Goal: Task Accomplishment & Management: Use online tool/utility

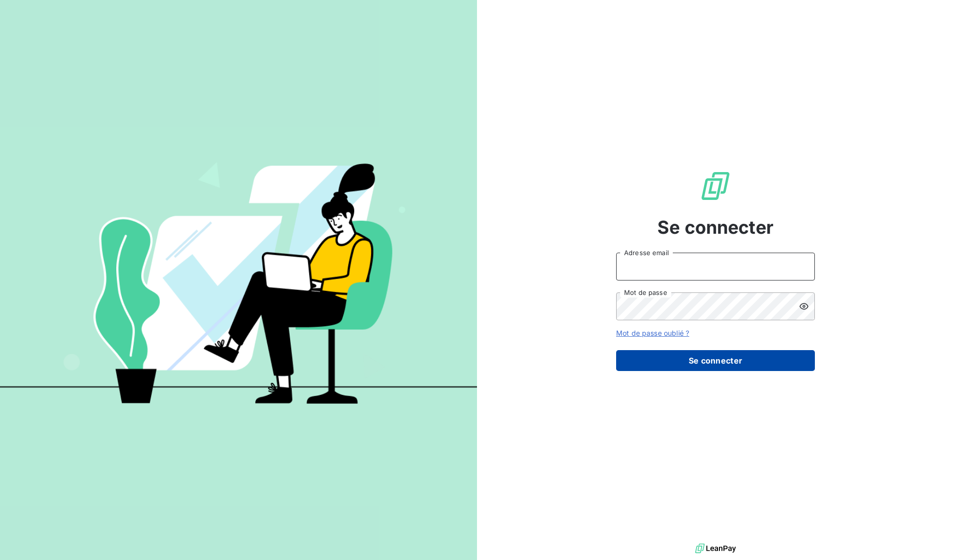
type input "[EMAIL_ADDRESS][DOMAIN_NAME]"
click at [714, 356] on button "Se connecter" at bounding box center [715, 360] width 199 height 21
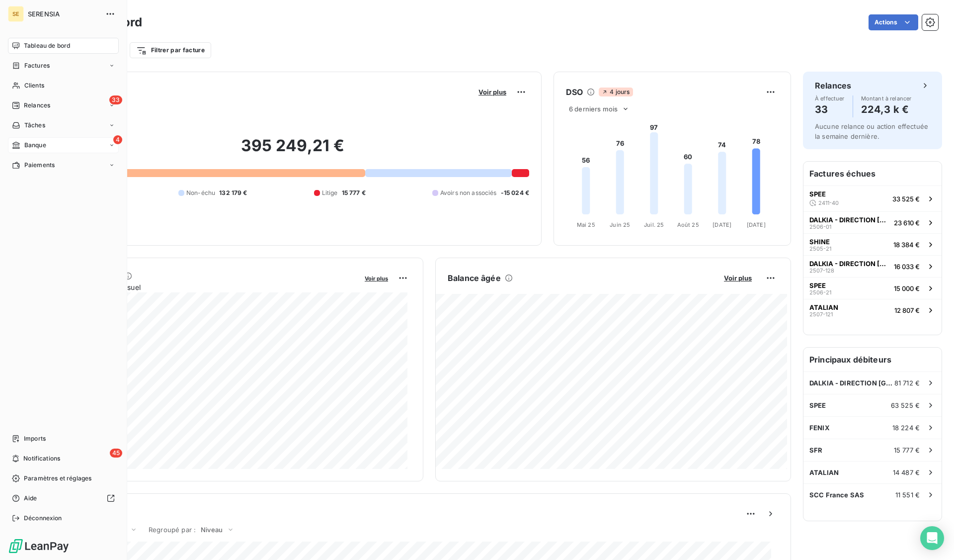
click at [34, 143] on span "Banque" at bounding box center [35, 145] width 22 height 9
click at [38, 161] on span "Opérations à associer" at bounding box center [55, 165] width 63 height 9
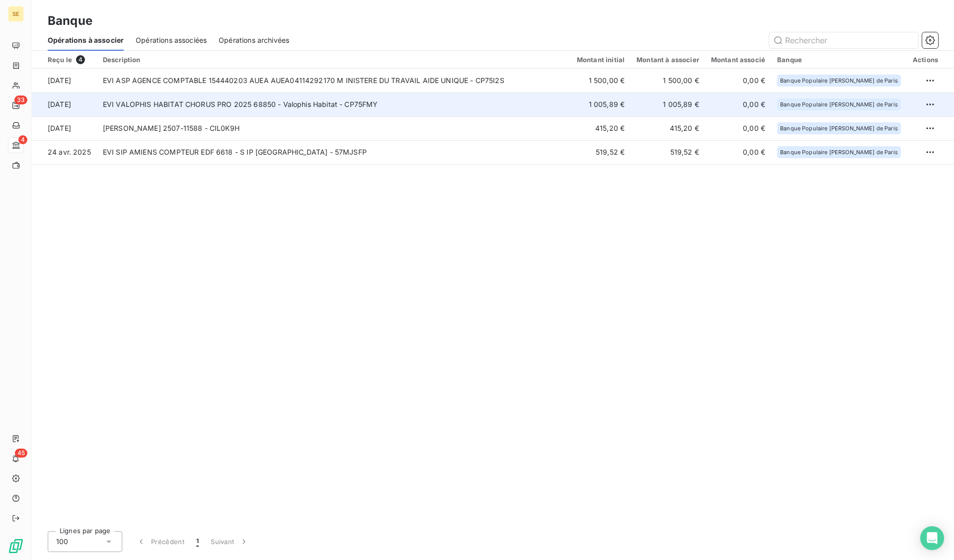
click at [264, 103] on td "EVI VALOPHIS HABITAT CHORUS PRO 2025 68850 - Valophis Habitat - CP75FMY" at bounding box center [334, 104] width 474 height 24
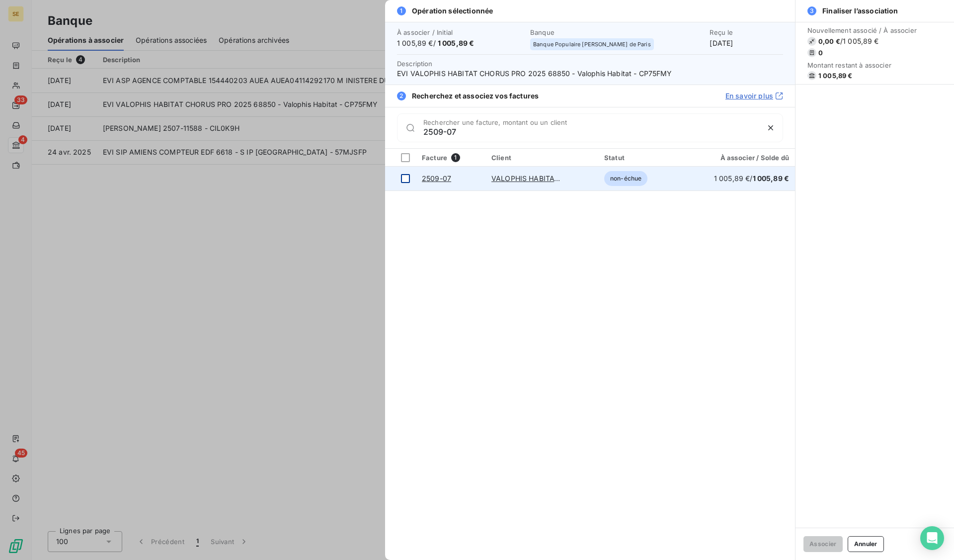
type input "2509-07"
click at [405, 175] on div at bounding box center [405, 178] width 9 height 9
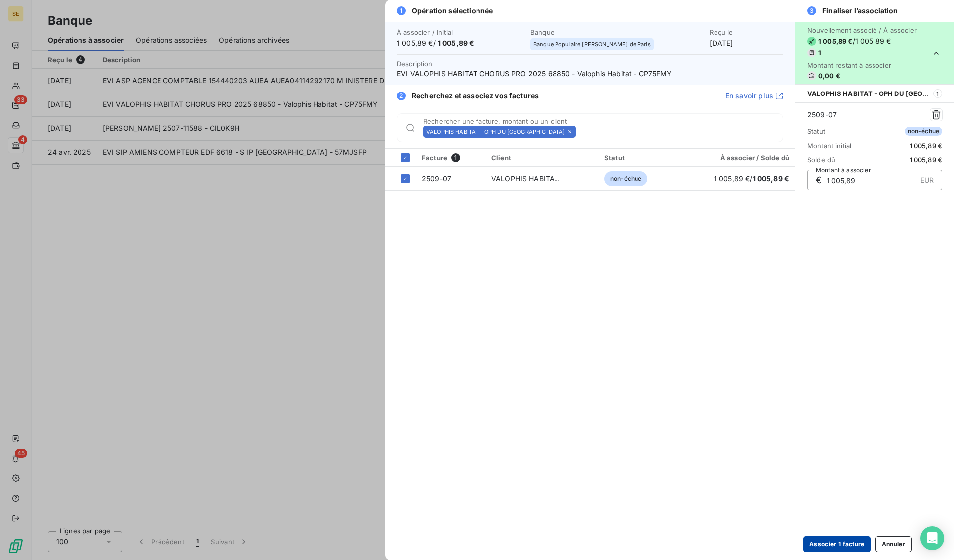
click at [837, 547] on button "Associer 1 facture" at bounding box center [837, 544] width 67 height 16
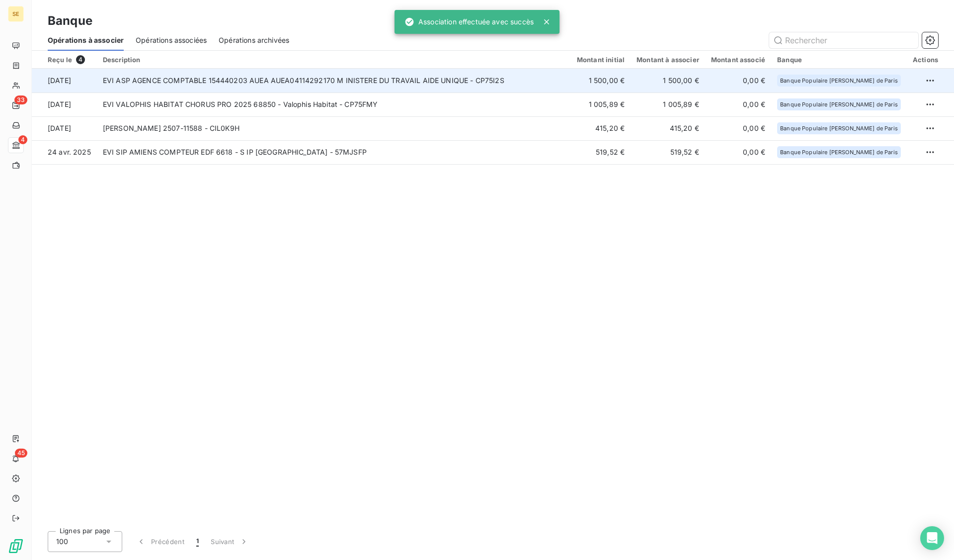
click at [205, 82] on td "EVI ASP AGENCE COMPTABLE 154440203 AUEA AUEA04114292170 M INISTERE DU TRAVAIL A…" at bounding box center [334, 81] width 474 height 24
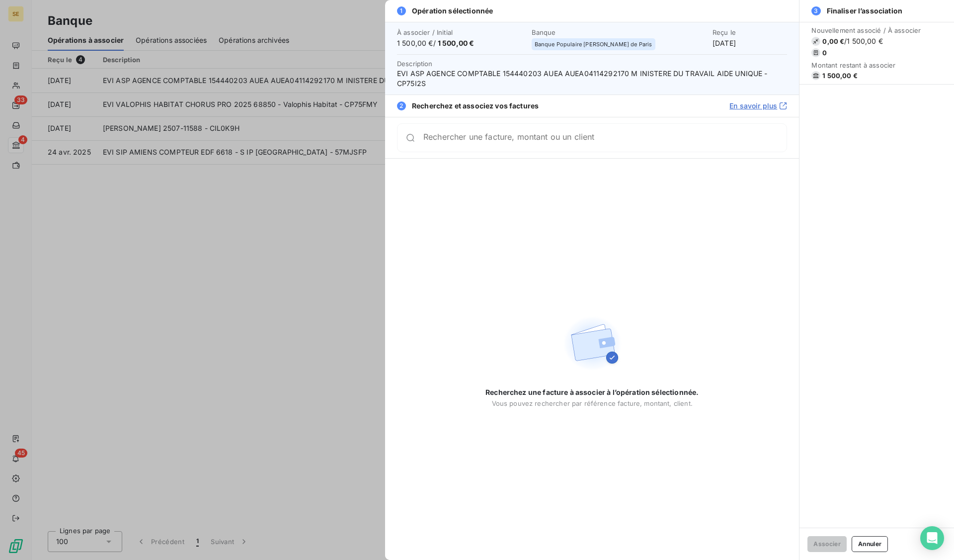
click at [171, 221] on div at bounding box center [477, 280] width 954 height 560
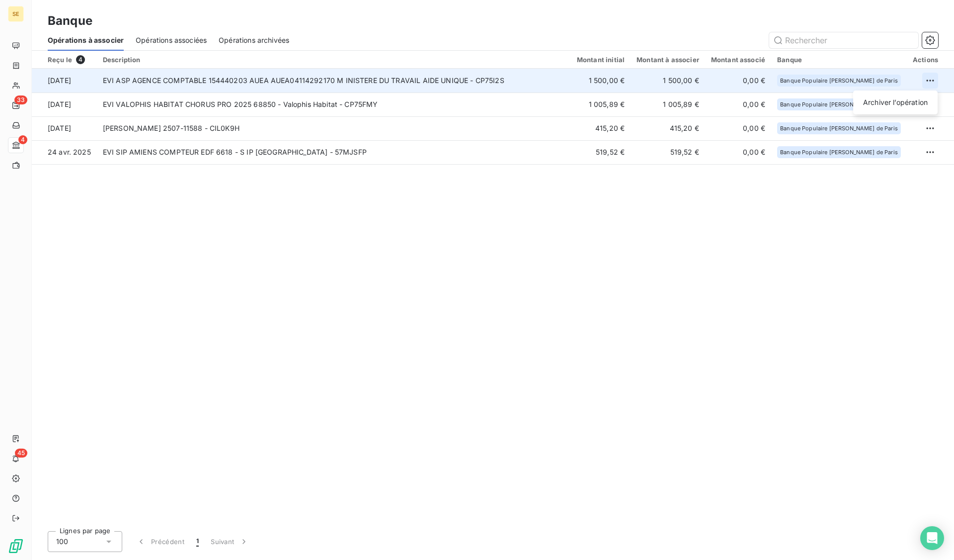
click at [930, 77] on html "SE 33 4 45 Banque Opérations à associer Opérations associées Opérations archivé…" at bounding box center [477, 280] width 954 height 560
click at [911, 103] on div "Archiver l’opération" at bounding box center [896, 102] width 77 height 16
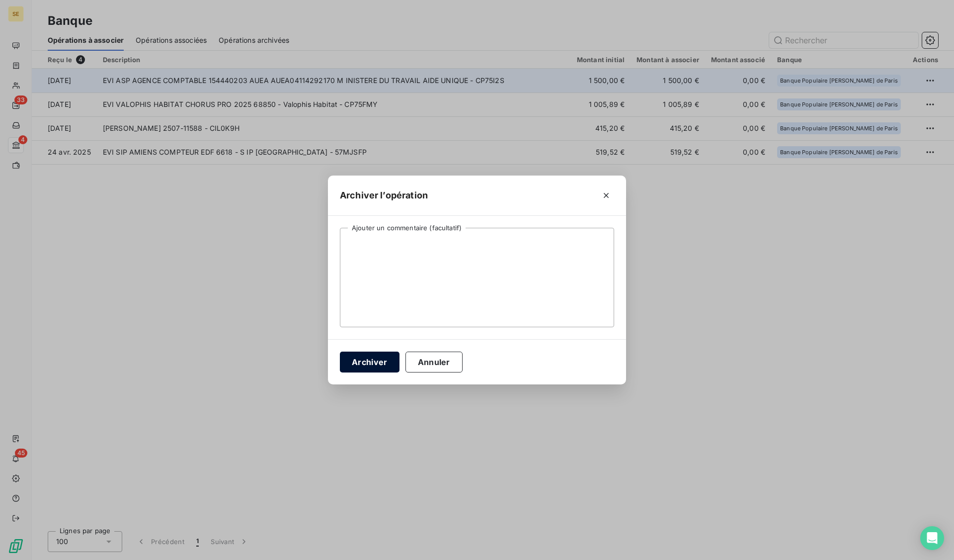
click at [383, 362] on button "Archiver" at bounding box center [370, 361] width 60 height 21
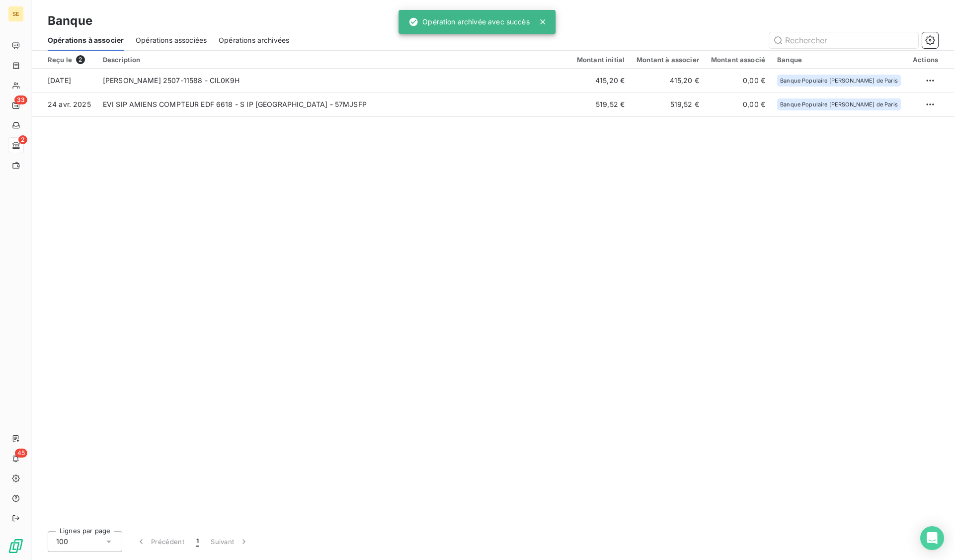
click at [185, 39] on span "Opérations associées" at bounding box center [171, 40] width 71 height 10
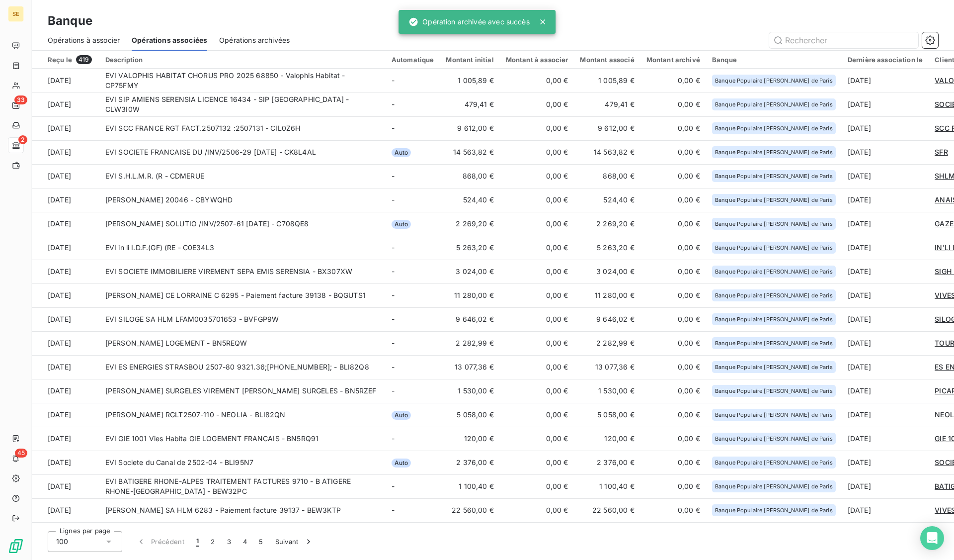
click at [259, 31] on div "Opérations archivées" at bounding box center [254, 40] width 71 height 21
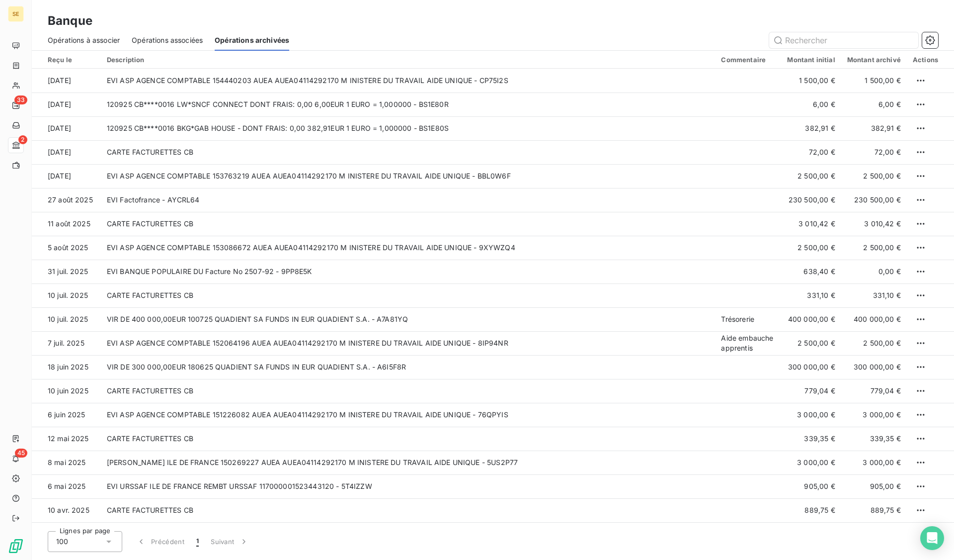
click at [180, 44] on span "Opérations associées" at bounding box center [167, 40] width 71 height 10
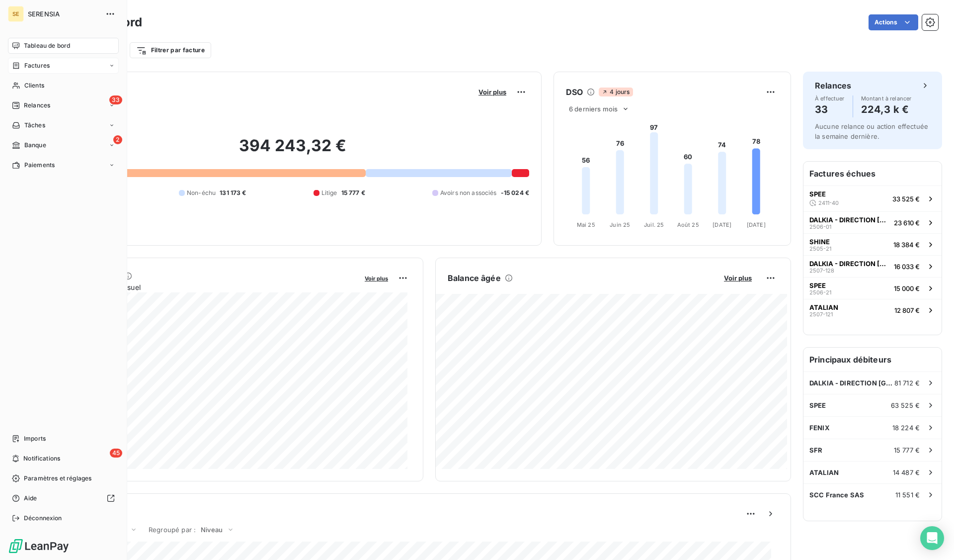
click at [13, 69] on icon at bounding box center [16, 65] width 6 height 6
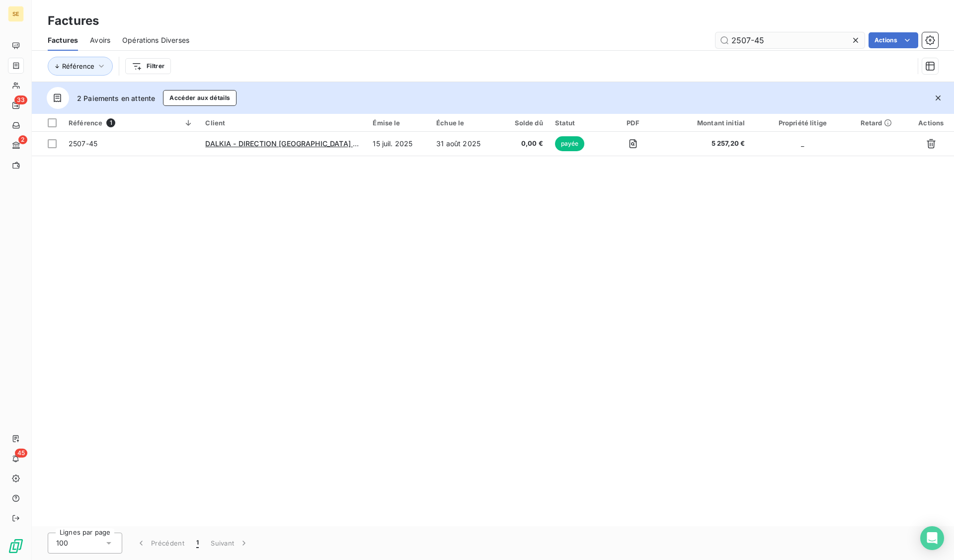
drag, startPoint x: 755, startPoint y: 37, endPoint x: 772, endPoint y: 41, distance: 16.9
click at [772, 41] on input "2507-45" at bounding box center [790, 40] width 149 height 16
type input "2507-128"
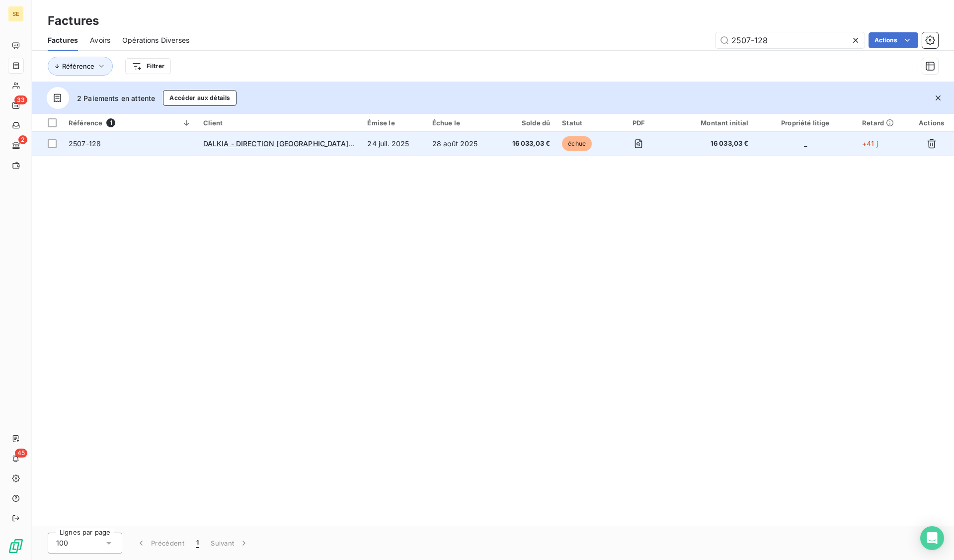
click at [109, 146] on span "2507-128" at bounding box center [130, 144] width 123 height 10
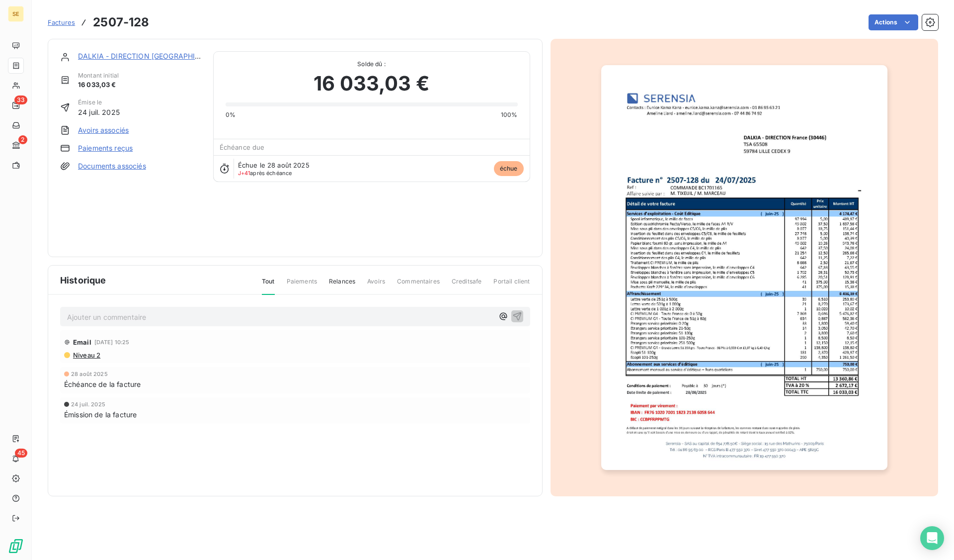
click at [120, 143] on link "Paiements reçus" at bounding box center [105, 148] width 55 height 10
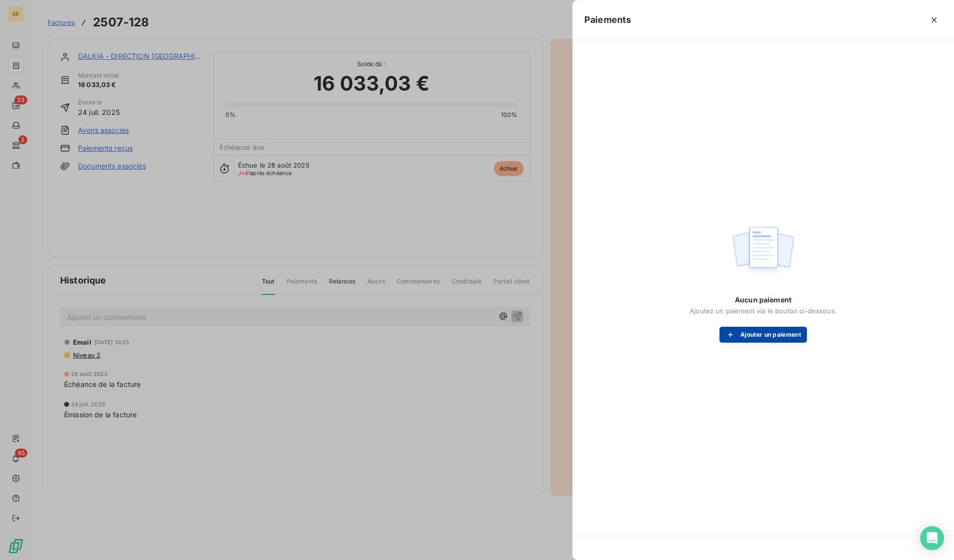
click at [760, 333] on button "Ajouter un paiement" at bounding box center [763, 335] width 87 height 16
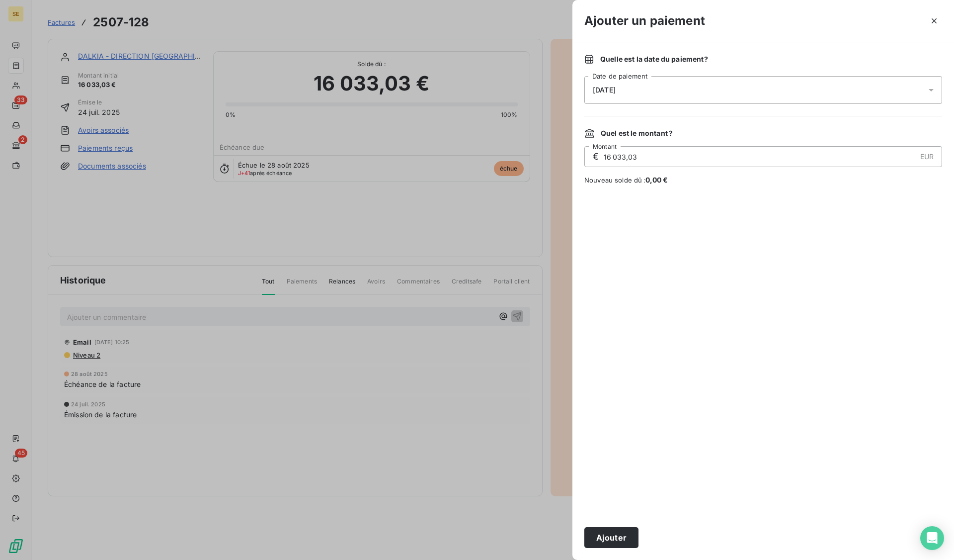
click at [636, 96] on div "08/10/2025" at bounding box center [764, 90] width 358 height 28
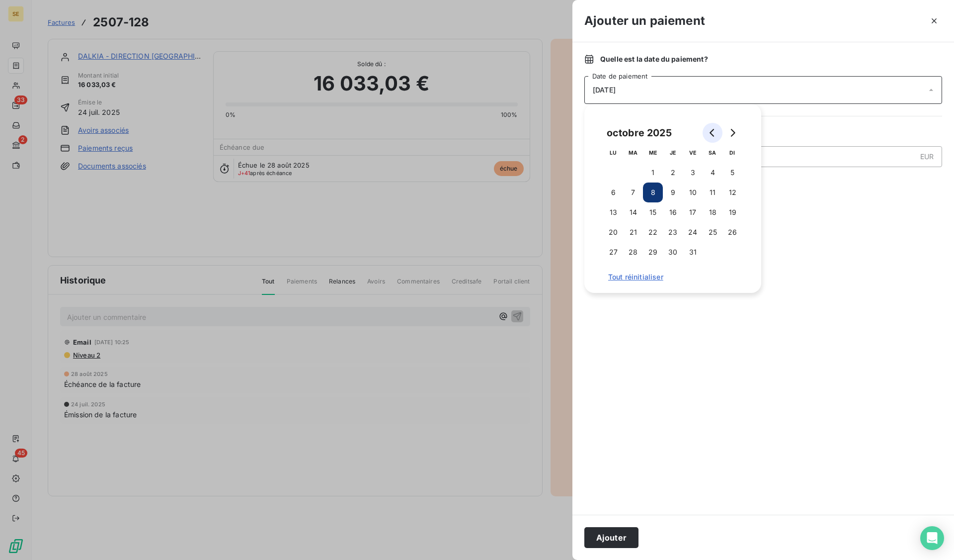
click at [718, 135] on button "Go to previous month" at bounding box center [713, 133] width 20 height 20
click at [634, 255] on button "30" at bounding box center [633, 252] width 20 height 20
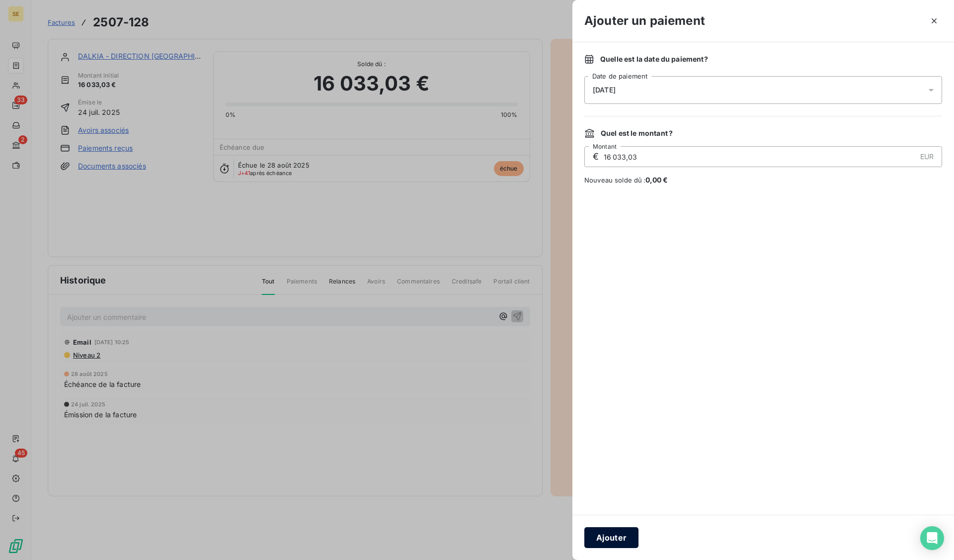
click at [619, 541] on button "Ajouter" at bounding box center [612, 537] width 54 height 21
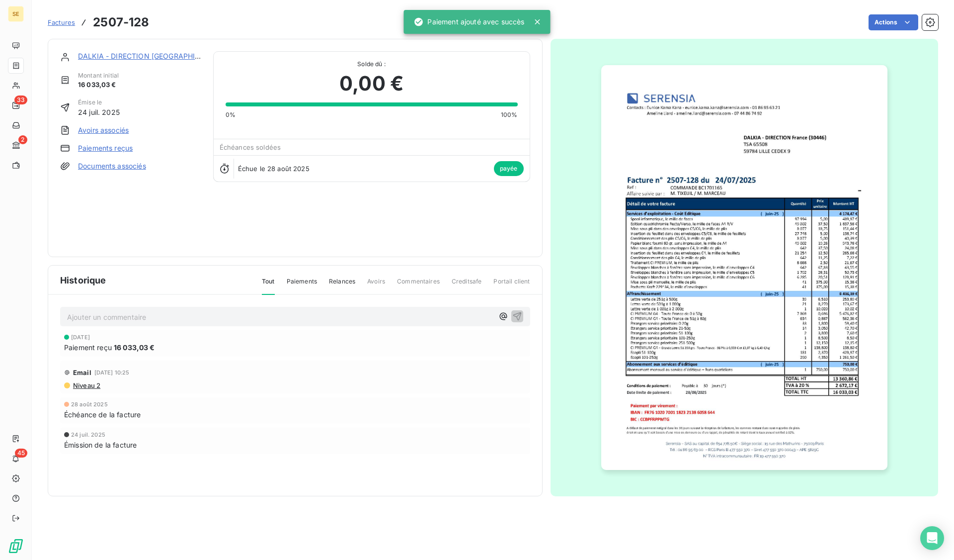
click at [184, 316] on p "Ajouter un commentaire ﻿" at bounding box center [280, 317] width 427 height 12
click at [522, 313] on button "button" at bounding box center [518, 316] width 12 height 12
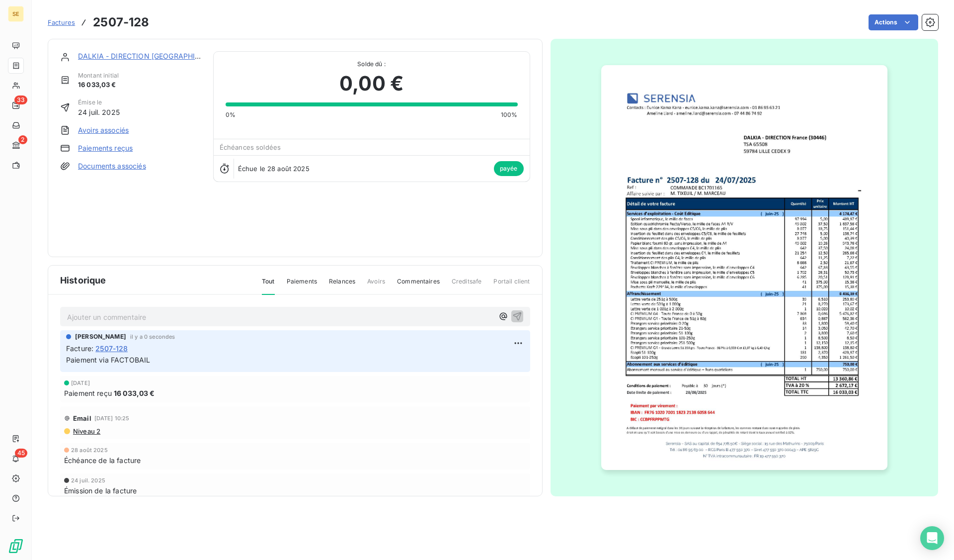
click at [65, 22] on span "Factures" at bounding box center [61, 22] width 27 height 8
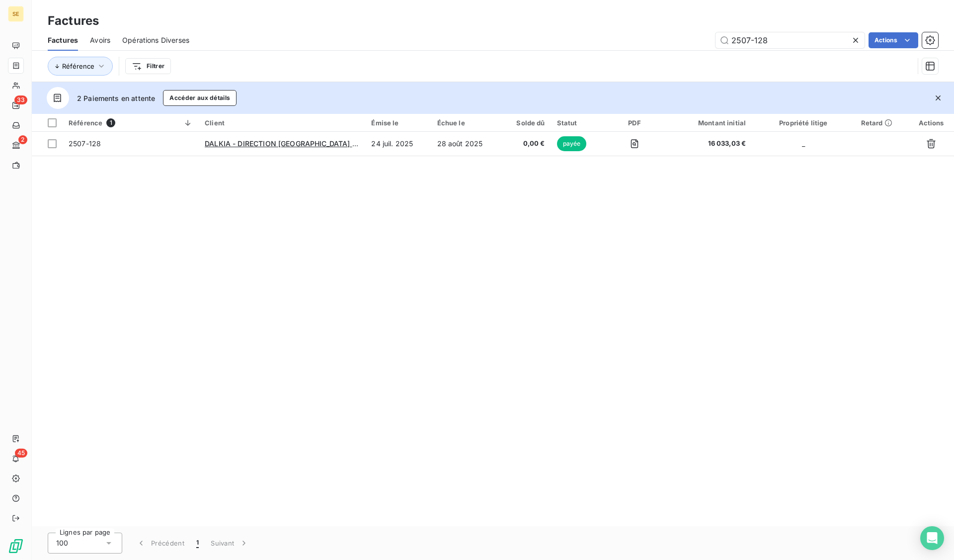
click at [856, 38] on icon at bounding box center [856, 40] width 10 height 10
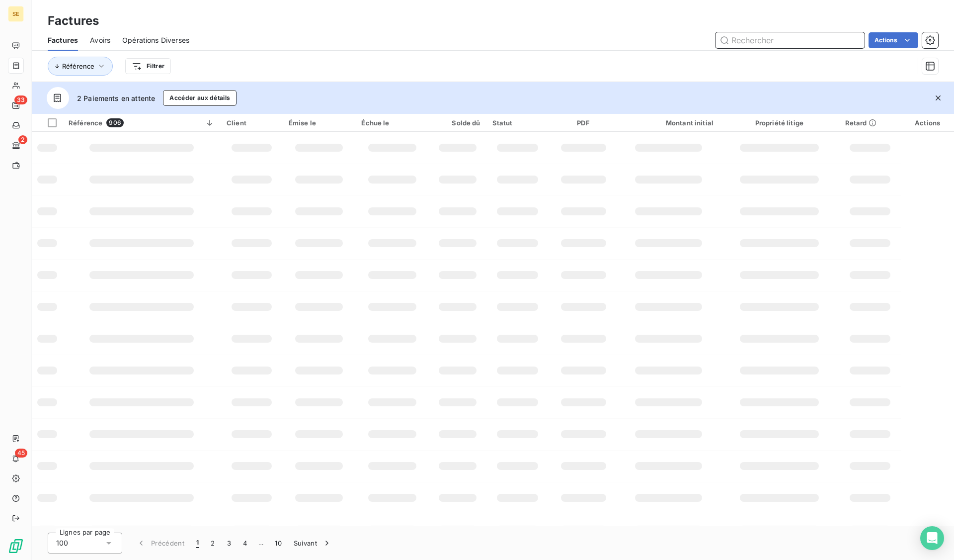
click at [789, 37] on input "text" at bounding box center [790, 40] width 149 height 16
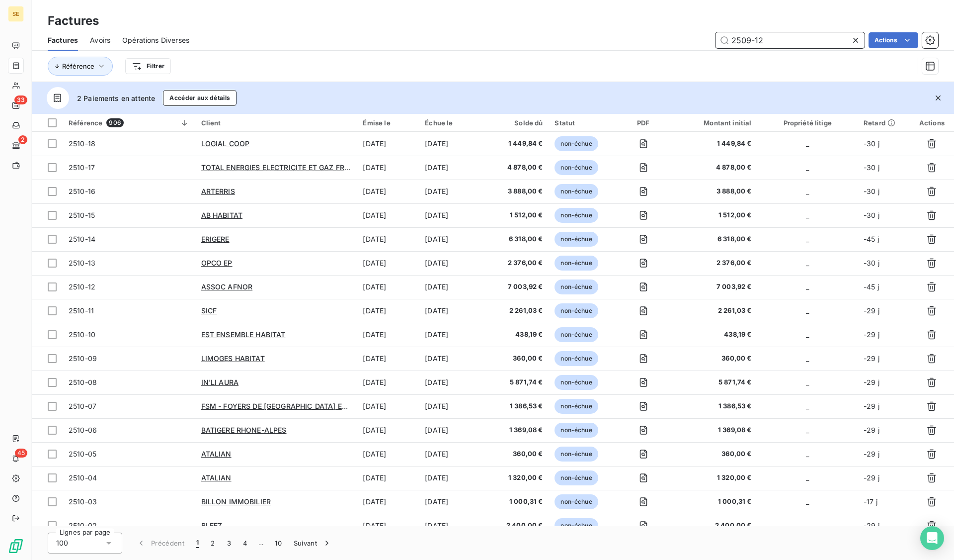
type input "2509-12"
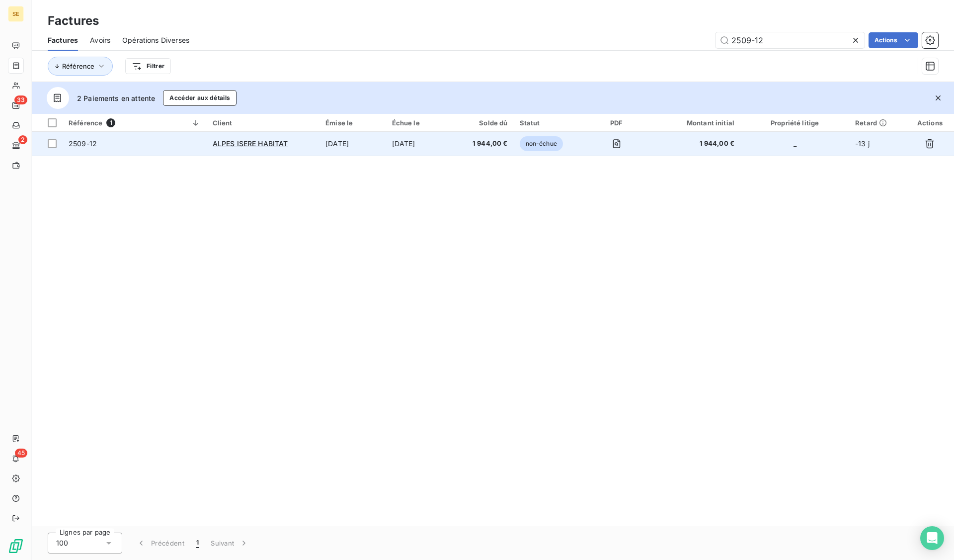
click at [84, 153] on td "2509-12" at bounding box center [135, 144] width 144 height 24
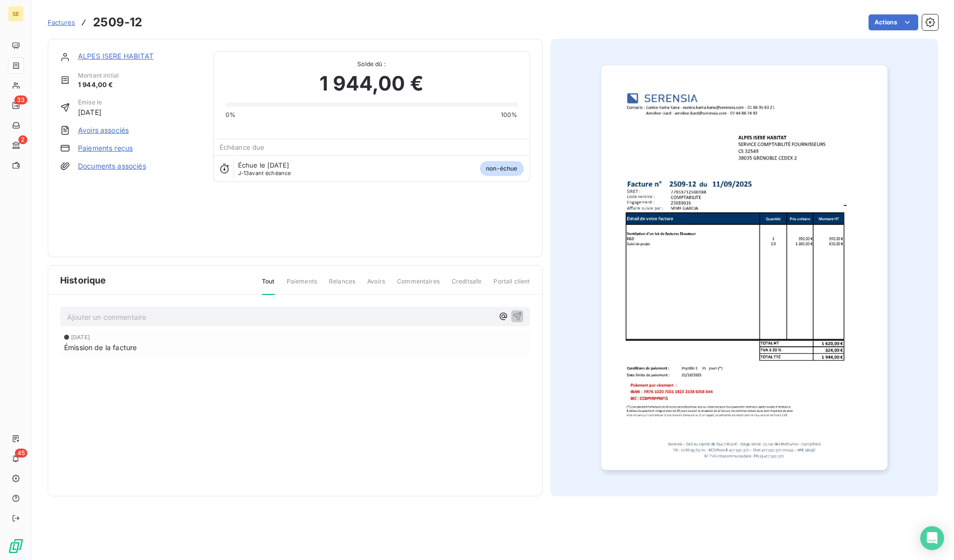
click at [85, 153] on link "Paiements reçus" at bounding box center [105, 148] width 55 height 10
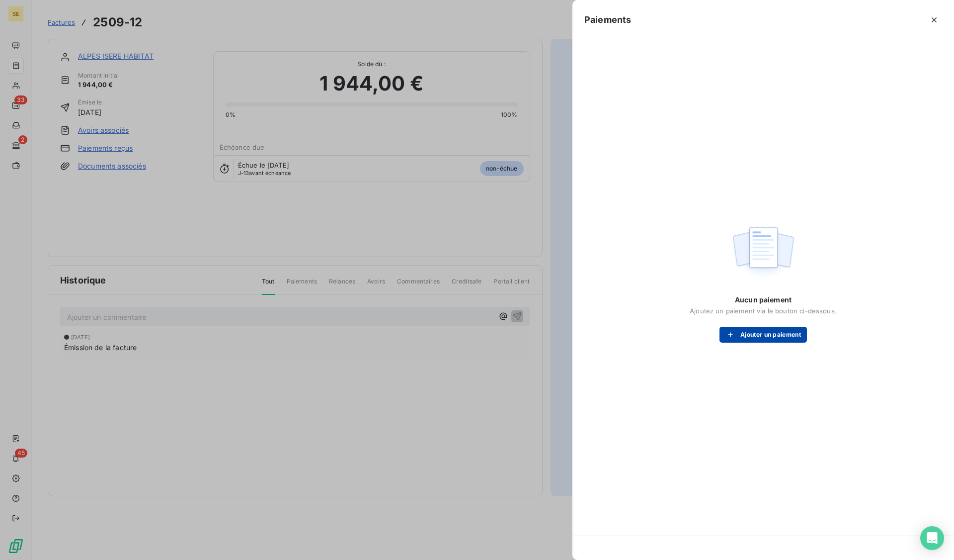
click at [744, 336] on button "Ajouter un paiement" at bounding box center [763, 335] width 87 height 16
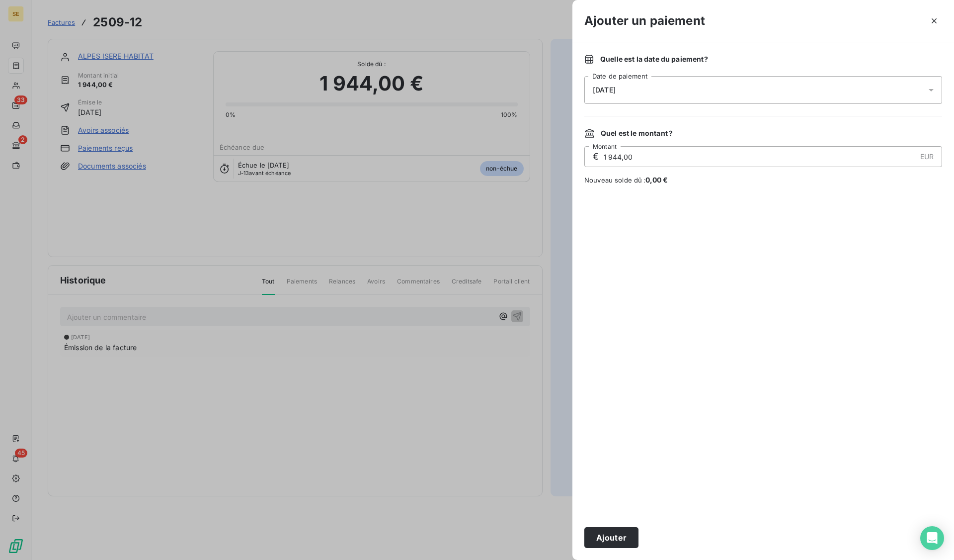
click at [632, 96] on div "08/10/2025" at bounding box center [764, 90] width 358 height 28
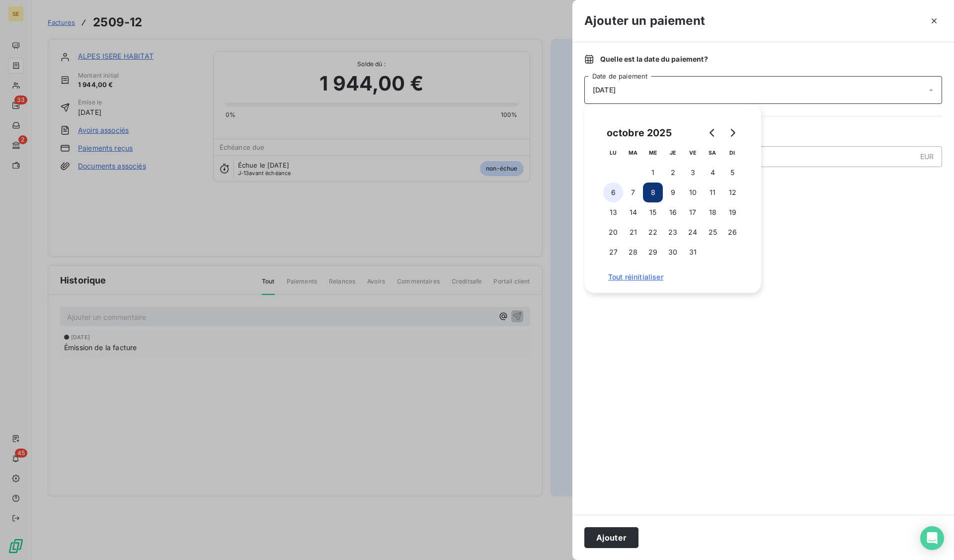
click at [615, 192] on button "6" at bounding box center [613, 192] width 20 height 20
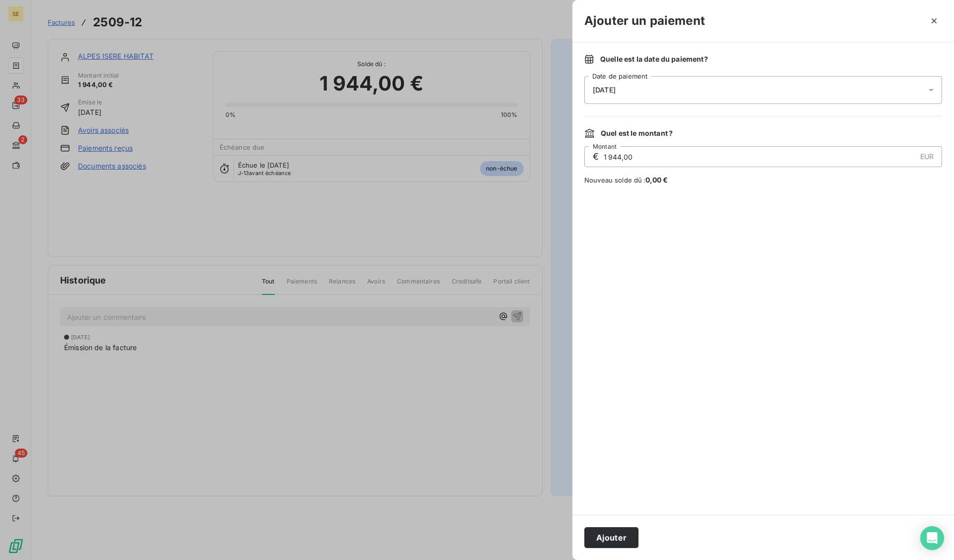
click at [682, 329] on div at bounding box center [764, 350] width 358 height 306
click at [609, 534] on button "Ajouter" at bounding box center [612, 537] width 54 height 21
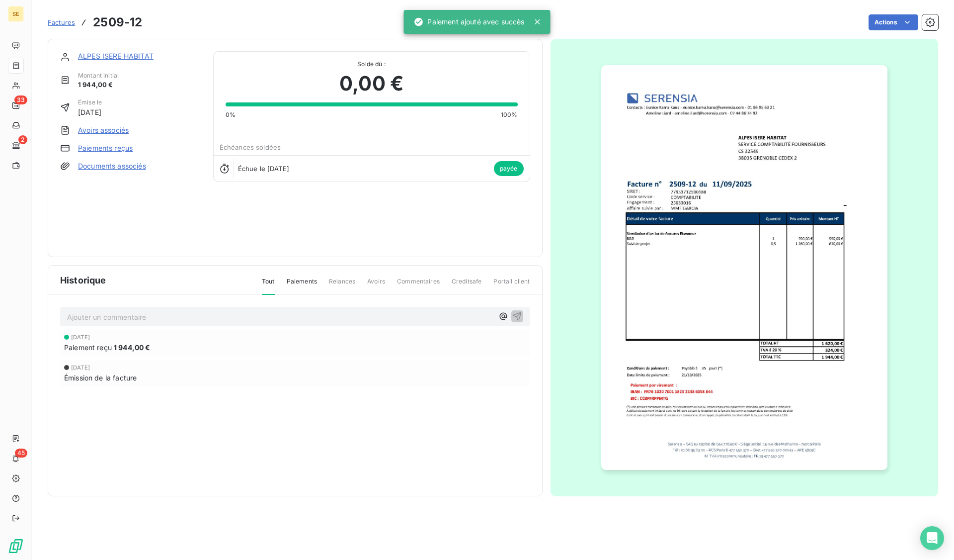
click at [182, 320] on p "Ajouter un commentaire ﻿" at bounding box center [280, 317] width 427 height 12
click at [520, 316] on icon "button" at bounding box center [517, 316] width 8 height 8
